Goal: Obtain resource: Download file/media

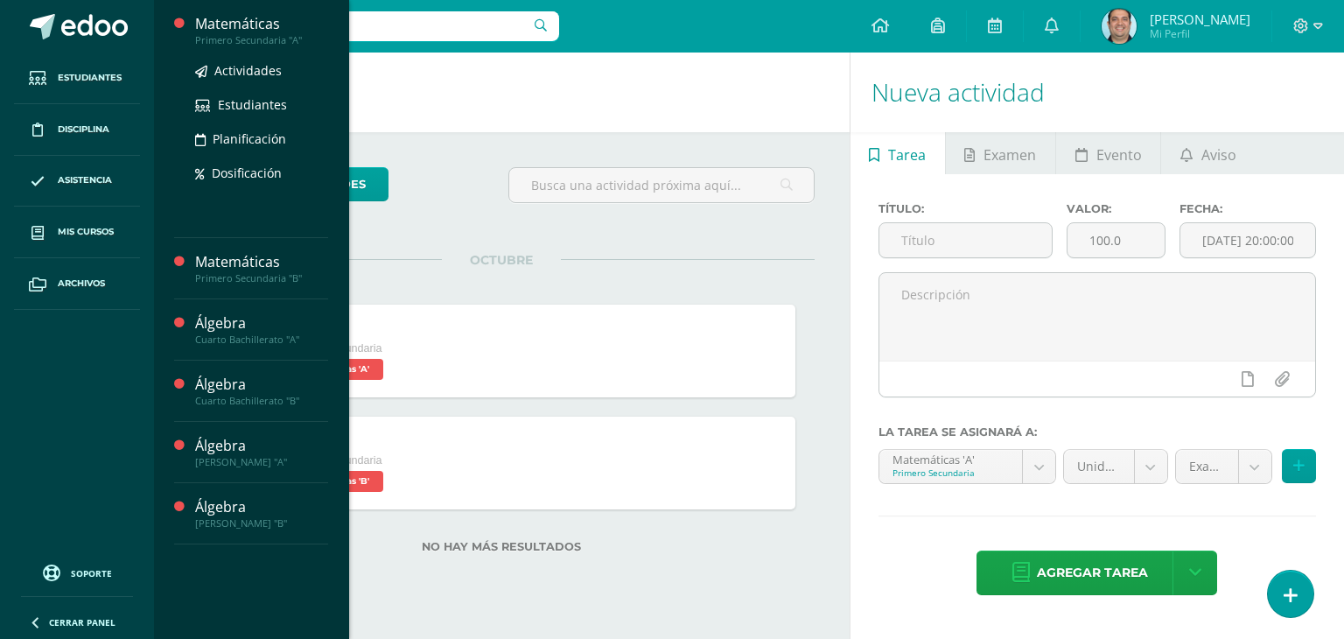
click at [235, 25] on div "Matemáticas" at bounding box center [261, 24] width 133 height 20
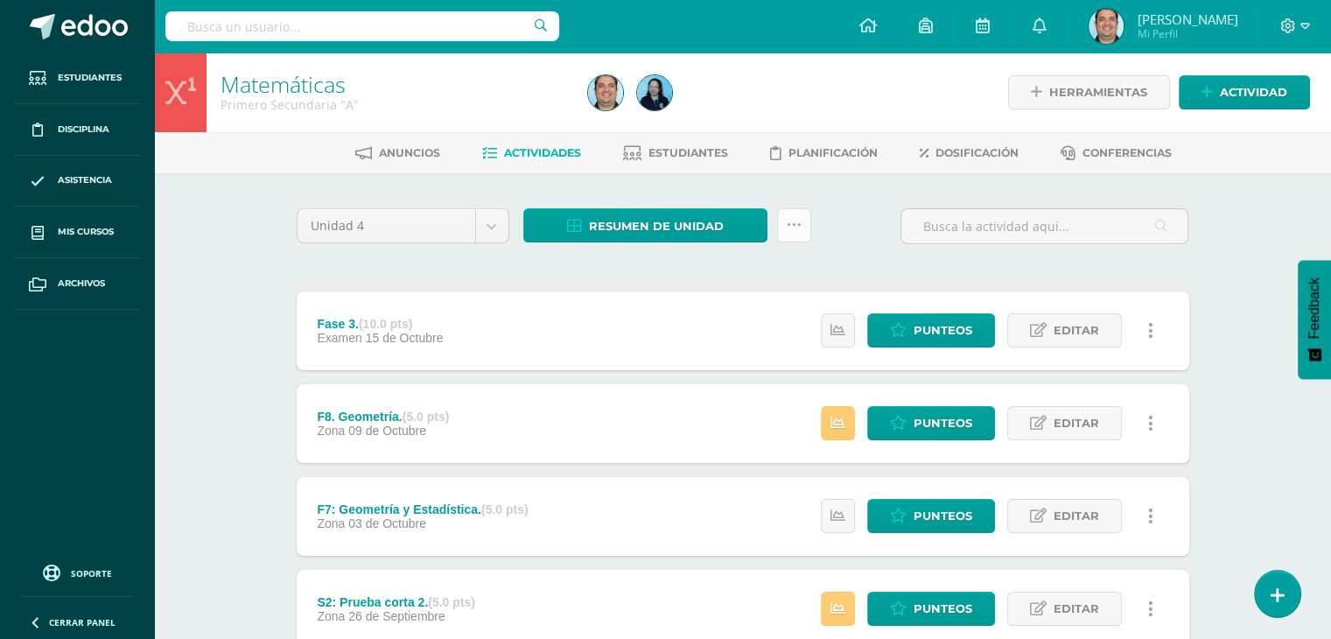
click at [798, 234] on link at bounding box center [794, 225] width 34 height 34
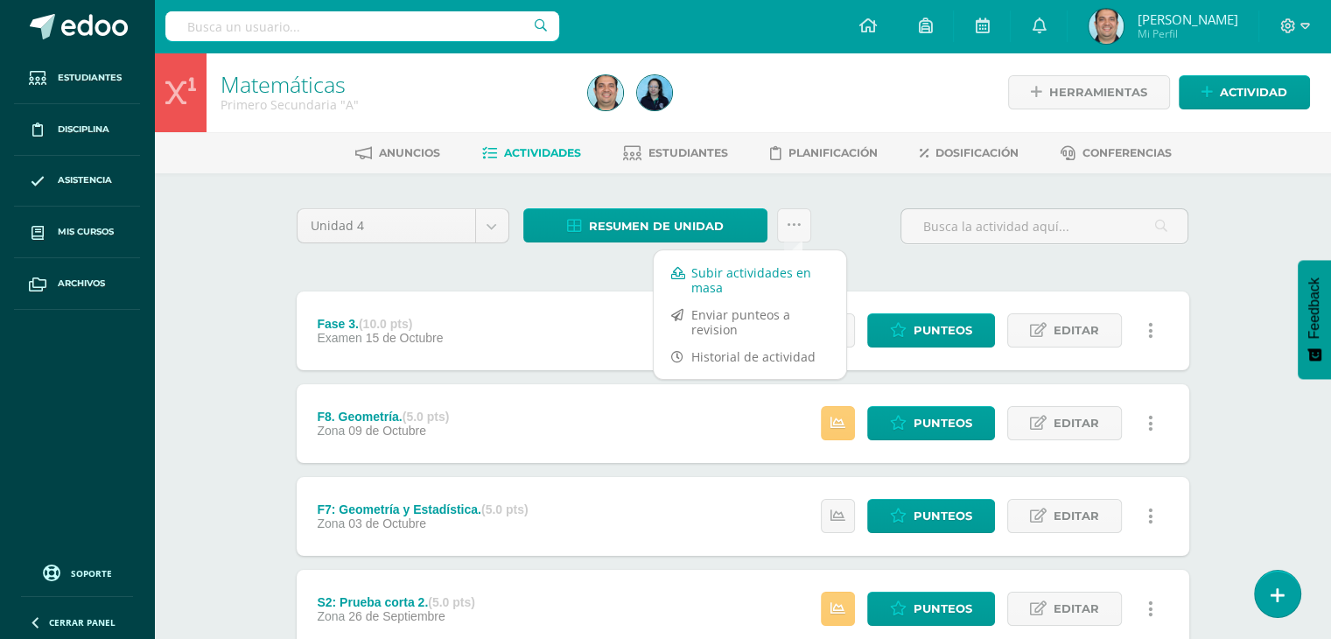
click at [743, 283] on link "Subir actividades en masa" at bounding box center [750, 280] width 192 height 42
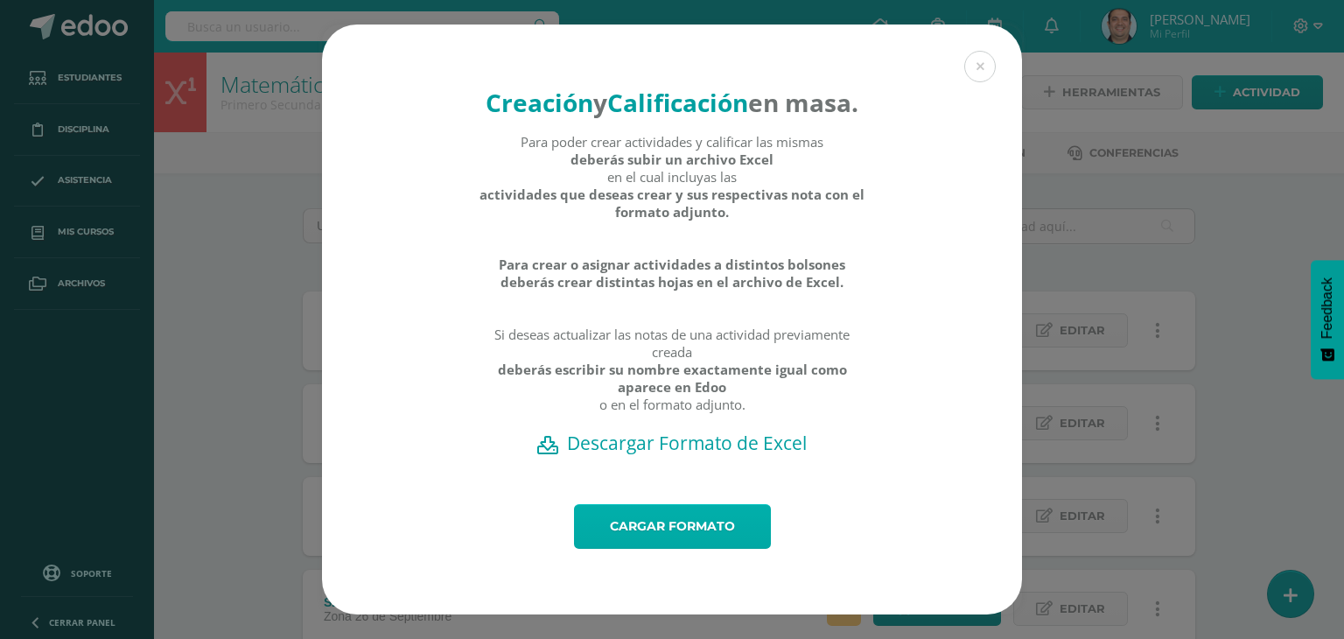
click at [658, 549] on link "Cargar formato" at bounding box center [672, 526] width 197 height 45
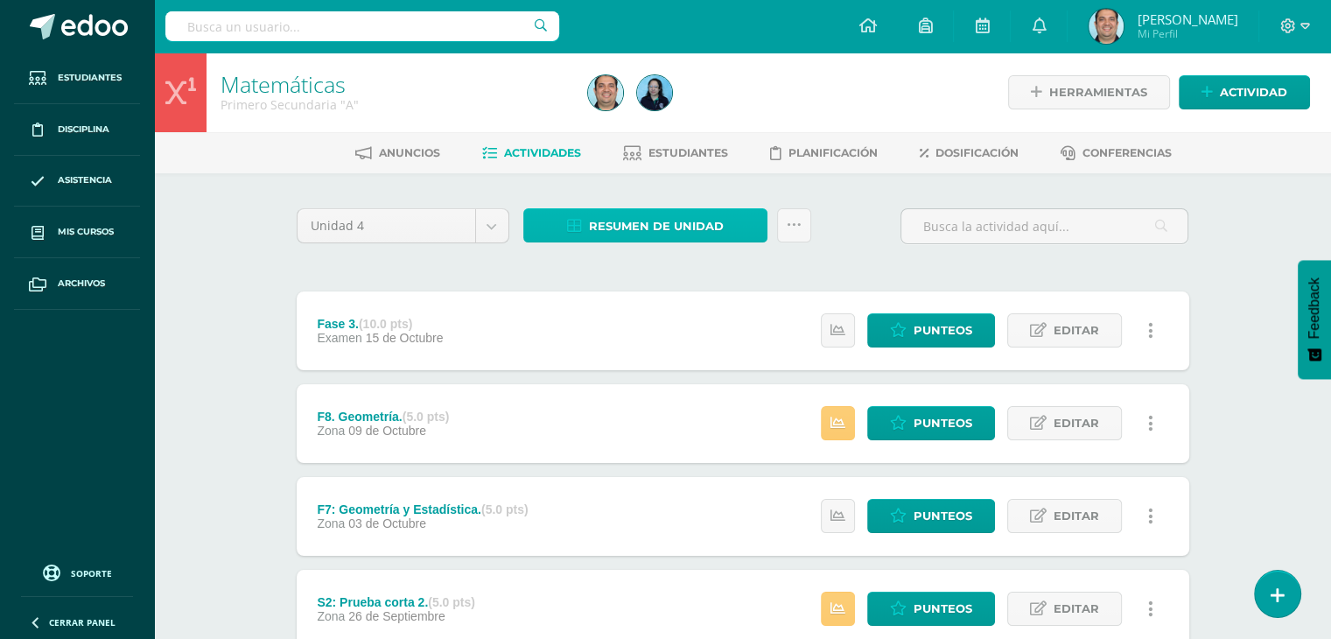
click at [674, 236] on span "Resumen de unidad" at bounding box center [656, 226] width 135 height 32
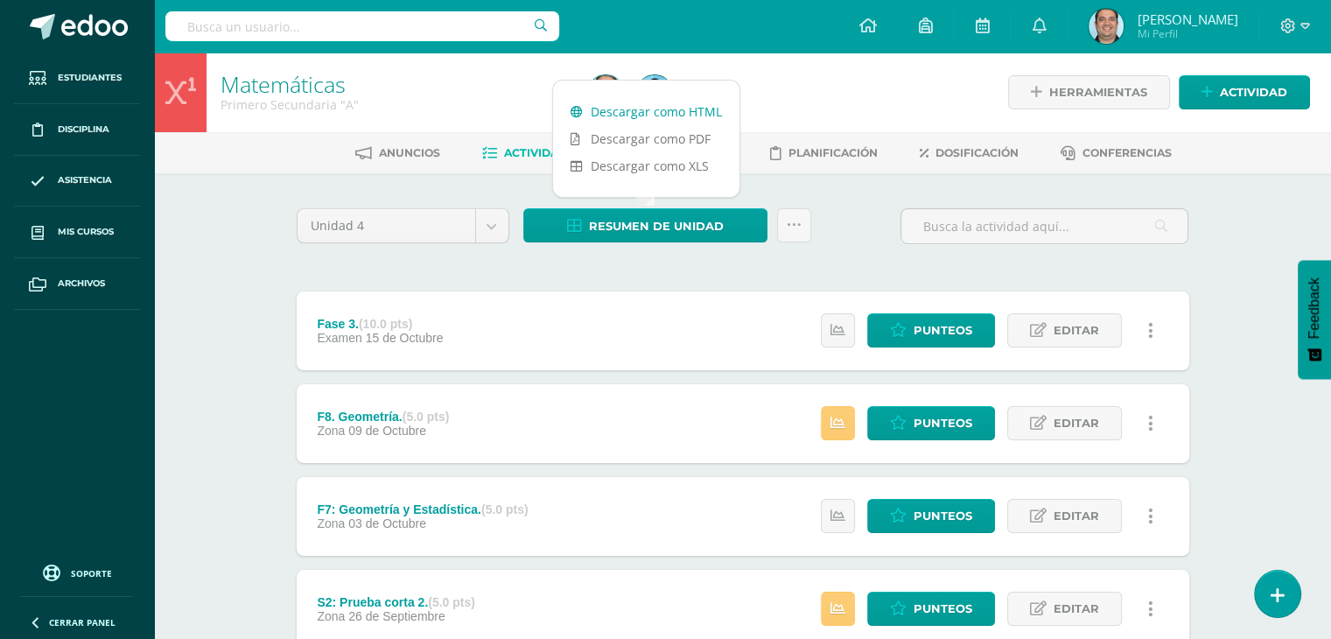
click at [624, 111] on link "Descargar como HTML" at bounding box center [646, 111] width 186 height 27
